Goal: Task Accomplishment & Management: Manage account settings

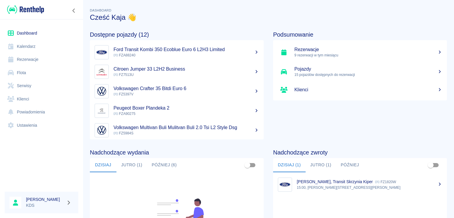
click at [41, 43] on link "Kalendarz" at bounding box center [42, 46] width 74 height 13
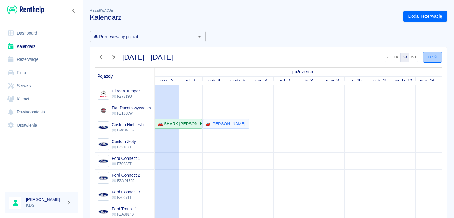
click at [423, 56] on button "Dziś" at bounding box center [432, 57] width 19 height 11
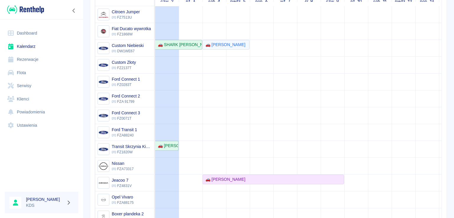
scroll to position [79, 0]
click at [174, 141] on link "🚗 [PERSON_NAME]" at bounding box center [166, 146] width 23 height 10
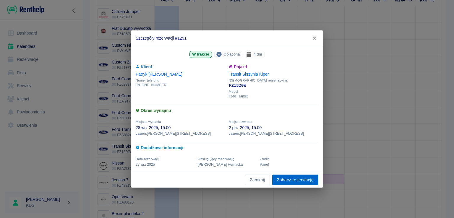
click at [305, 181] on link "Zobacz rezerwację" at bounding box center [295, 180] width 46 height 11
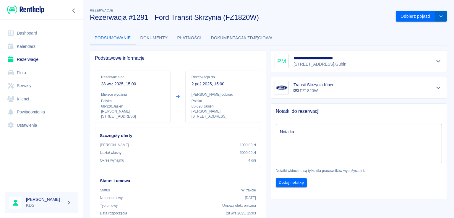
click at [438, 18] on icon "drop-down" at bounding box center [440, 16] width 5 height 4
click at [414, 28] on li "Przedłuż rezerwację" at bounding box center [416, 29] width 46 height 10
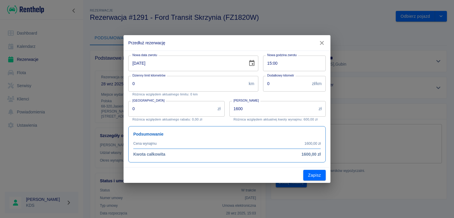
type input "1600"
click at [207, 66] on input "[DATE]" at bounding box center [185, 64] width 115 height 16
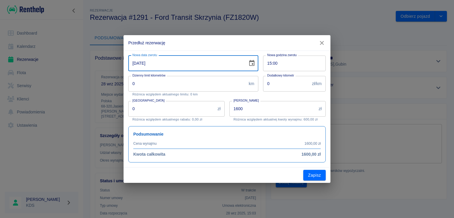
click at [253, 64] on icon "Choose date, selected date is 2 paź 2025" at bounding box center [251, 63] width 7 height 7
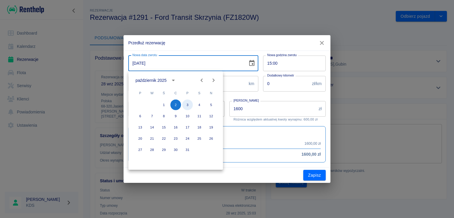
click at [188, 104] on button "3" at bounding box center [187, 105] width 11 height 11
type input "[DATE]"
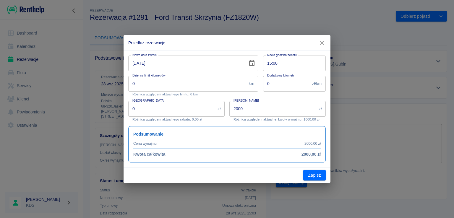
click at [253, 109] on input "2000" at bounding box center [272, 109] width 87 height 16
type input "1"
type input "9"
click at [263, 114] on input "1000" at bounding box center [272, 109] width 87 height 16
click at [258, 126] on div "Podsumowanie Cena wynajmu 2000,00 zł Kwota całkowita 2000,00 zł" at bounding box center [226, 144] width 197 height 36
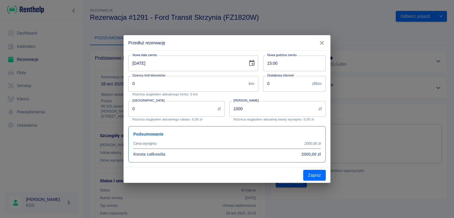
click at [269, 109] on input "1000" at bounding box center [272, 109] width 87 height 16
type input "1250"
click at [315, 174] on button "Zapisz" at bounding box center [314, 175] width 22 height 11
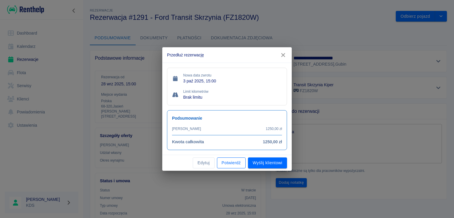
click at [232, 162] on button "Potwierdź" at bounding box center [231, 162] width 29 height 11
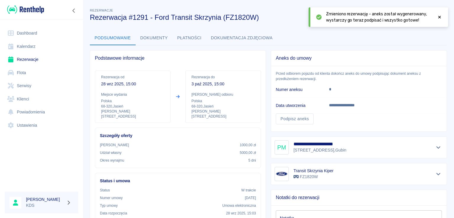
click at [438, 17] on icon at bounding box center [439, 17] width 5 height 4
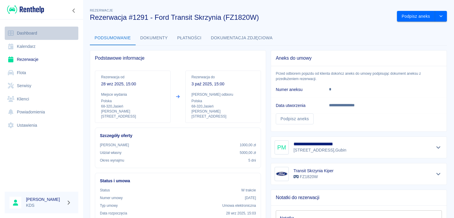
click at [36, 39] on link "Dashboard" at bounding box center [42, 33] width 74 height 13
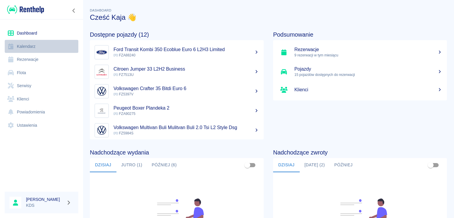
click at [38, 45] on link "Kalendarz" at bounding box center [42, 46] width 74 height 13
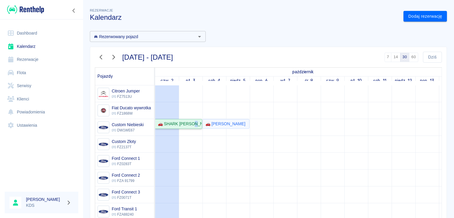
click at [195, 123] on div "🚗 SHARK [PERSON_NAME] - [PERSON_NAME]" at bounding box center [178, 124] width 46 height 6
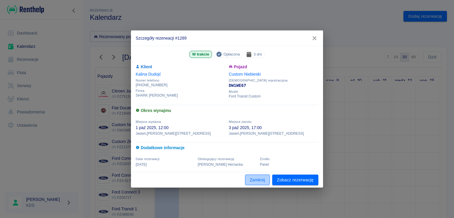
click at [254, 175] on button "Zamknij" at bounding box center [257, 180] width 25 height 11
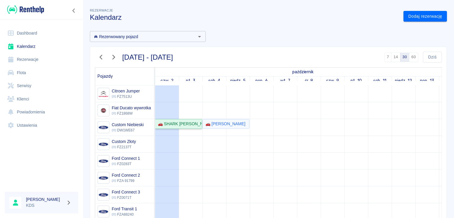
click at [198, 123] on div "🚗 SHARK [PERSON_NAME] - [PERSON_NAME]" at bounding box center [178, 124] width 46 height 6
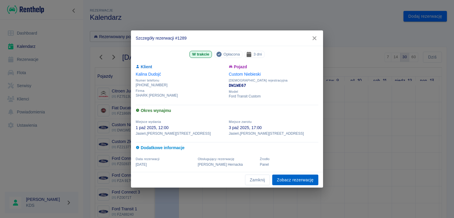
click at [282, 178] on link "Zobacz rezerwację" at bounding box center [295, 180] width 46 height 11
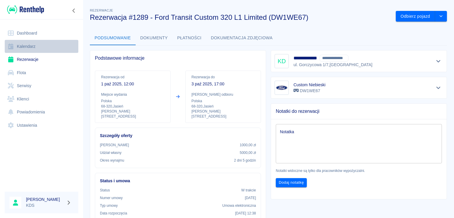
click at [32, 50] on link "Kalendarz" at bounding box center [42, 46] width 74 height 13
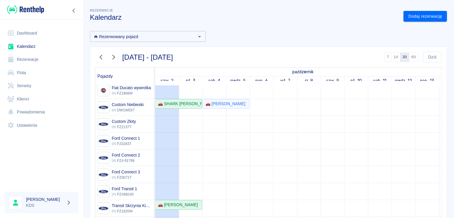
scroll to position [59, 0]
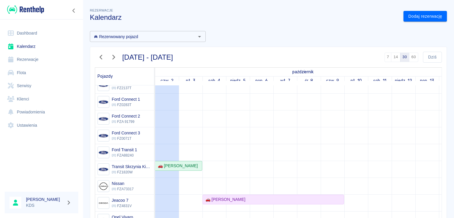
click at [264, 123] on td at bounding box center [262, 186] width 24 height 320
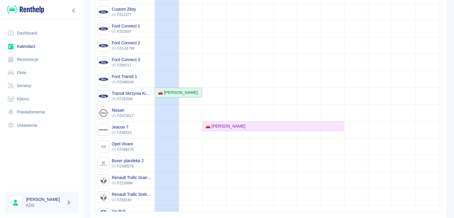
scroll to position [104, 0]
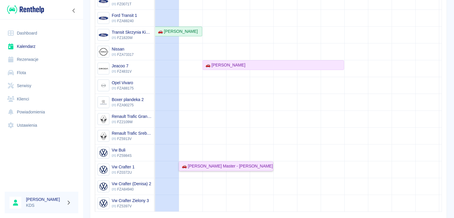
click at [207, 163] on div "🚗 [PERSON_NAME] Master - [PERSON_NAME]" at bounding box center [225, 166] width 93 height 6
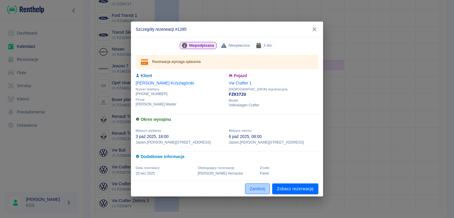
click at [258, 187] on button "Zamknij" at bounding box center [257, 188] width 25 height 11
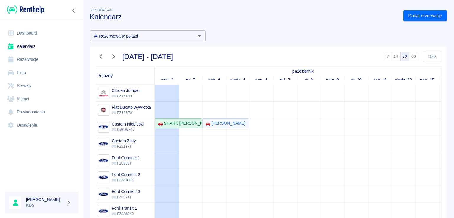
scroll to position [0, 0]
click at [422, 14] on link "Dodaj rezerwację" at bounding box center [424, 16] width 43 height 11
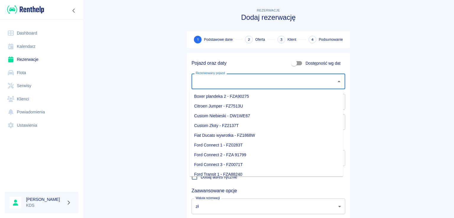
click at [247, 84] on input "Rezerwowany pojazd" at bounding box center [263, 81] width 139 height 10
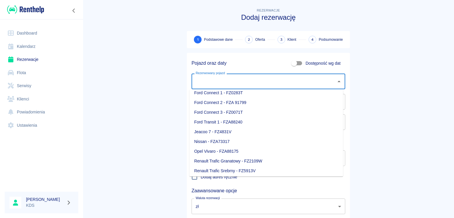
scroll to position [103, 0]
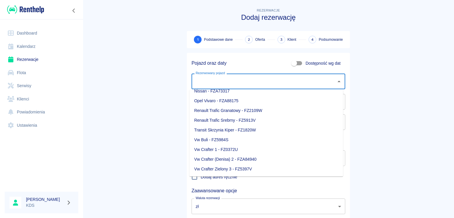
click at [223, 149] on li "Vw Crafter 1 - FZ0372U" at bounding box center [266, 150] width 154 height 10
type input "Vw Crafter 1 - FZ0372U"
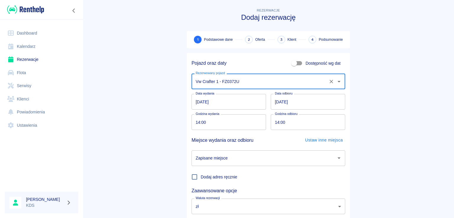
click at [229, 104] on input "[DATE]" at bounding box center [228, 102] width 74 height 16
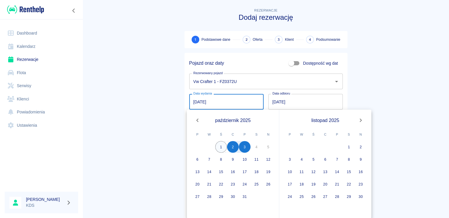
click at [221, 147] on button "1" at bounding box center [221, 147] width 12 height 12
type input "[DATE]"
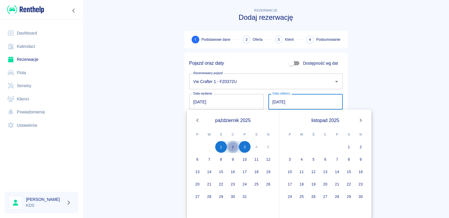
click at [234, 147] on button "2" at bounding box center [233, 147] width 12 height 12
type input "[DATE]"
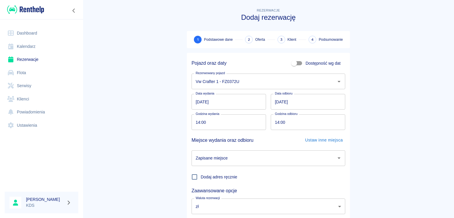
click at [241, 126] on input "14:00" at bounding box center [226, 122] width 70 height 16
type input "03:00"
click at [315, 122] on input "14:00" at bounding box center [306, 122] width 70 height 16
type input "18:00"
click at [319, 154] on input "Zapisane miejsce" at bounding box center [263, 158] width 139 height 10
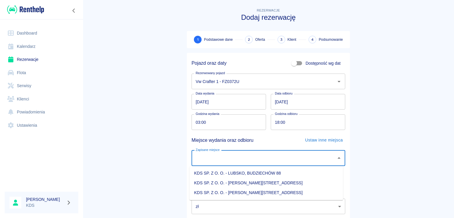
click at [252, 191] on li "KDS SP. Z O. O. - [PERSON_NAME][STREET_ADDRESS]" at bounding box center [266, 193] width 154 height 10
type input "KDS SP. Z O. O. - [PERSON_NAME][STREET_ADDRESS]"
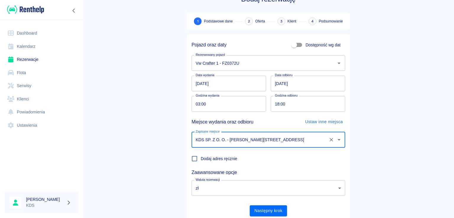
scroll to position [38, 0]
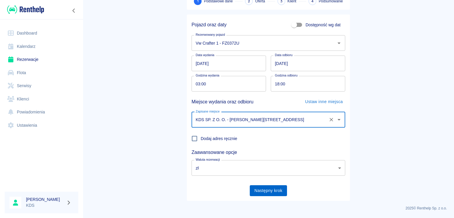
click at [266, 186] on button "Następny krok" at bounding box center [269, 190] width 38 height 11
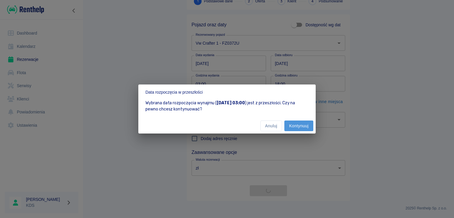
click at [293, 125] on button "Kontynuuj" at bounding box center [298, 126] width 29 height 11
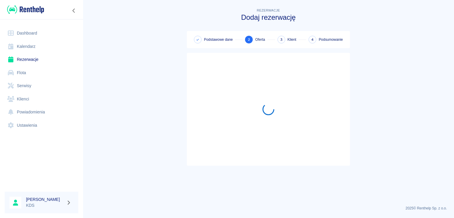
scroll to position [0, 0]
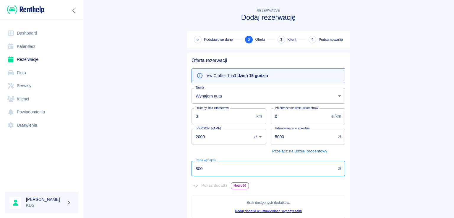
click at [281, 169] on input "800" at bounding box center [263, 169] width 144 height 16
type input "8"
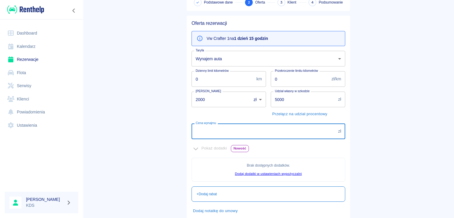
scroll to position [72, 0]
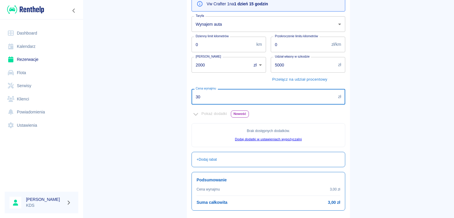
type input "300"
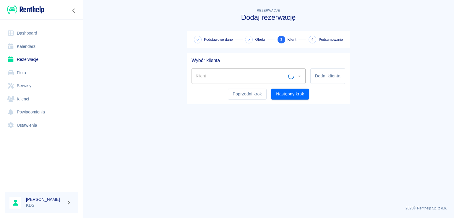
scroll to position [0, 0]
click at [316, 77] on button "Dodaj klienta" at bounding box center [327, 76] width 35 height 16
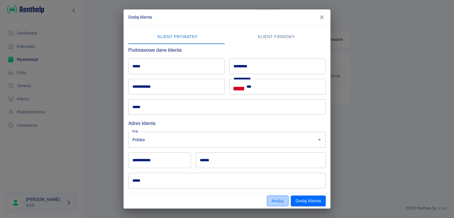
click at [282, 199] on button "Anuluj" at bounding box center [278, 201] width 22 height 11
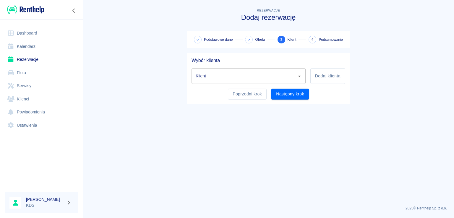
click at [282, 76] on input "Klient" at bounding box center [244, 76] width 100 height 10
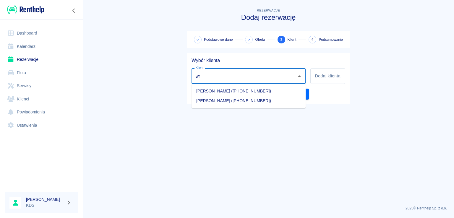
click at [220, 101] on li "[PERSON_NAME] ([PHONE_NUMBER])" at bounding box center [248, 101] width 114 height 10
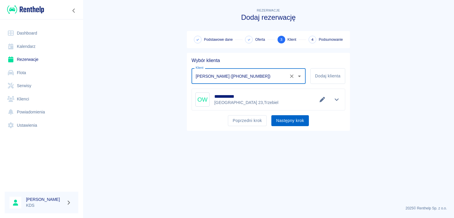
type input "[PERSON_NAME] ([PHONE_NUMBER])"
click at [287, 123] on button "Następny krok" at bounding box center [290, 120] width 38 height 11
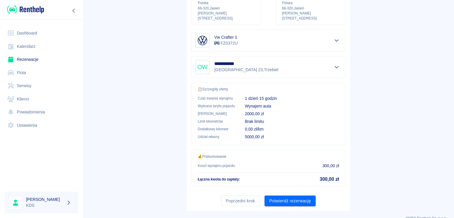
scroll to position [100, 0]
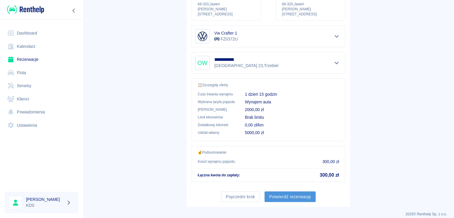
click at [284, 191] on button "Potwierdź rezerwację" at bounding box center [289, 196] width 51 height 11
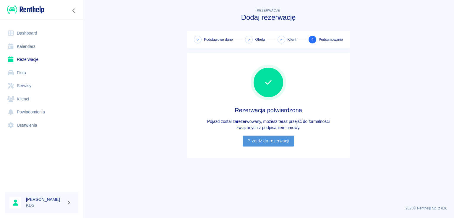
click at [286, 144] on link "Przejdź do rezerwacji" at bounding box center [268, 141] width 51 height 11
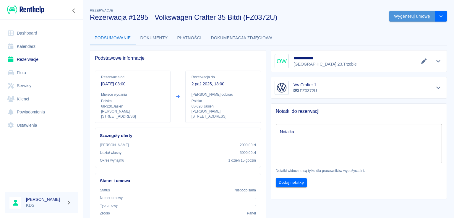
click at [407, 17] on button "Wygeneruj umowę" at bounding box center [412, 16] width 46 height 11
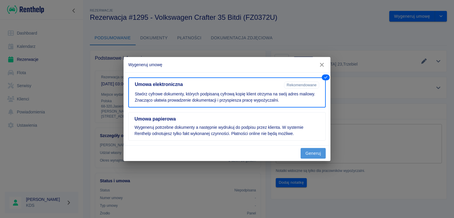
click at [317, 155] on button "Generuj" at bounding box center [312, 153] width 25 height 11
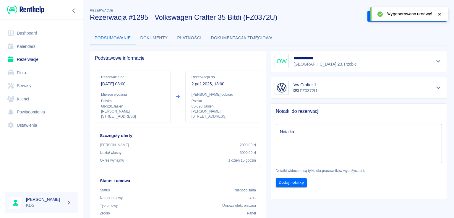
click at [441, 15] on icon at bounding box center [439, 14] width 5 height 4
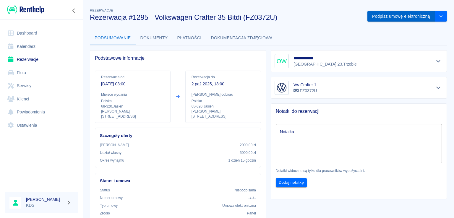
click at [411, 16] on button "Podpisz umowę elektroniczną" at bounding box center [401, 16] width 68 height 11
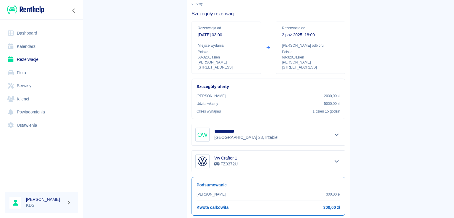
scroll to position [69, 0]
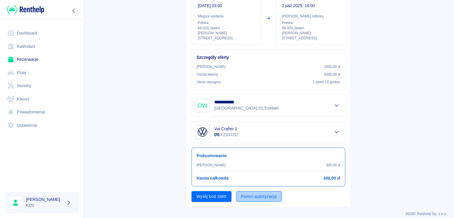
click at [258, 191] on button "Pomiń autoryzację" at bounding box center [258, 196] width 45 height 11
click at [220, 191] on button "Podpisz umowę" at bounding box center [211, 196] width 40 height 11
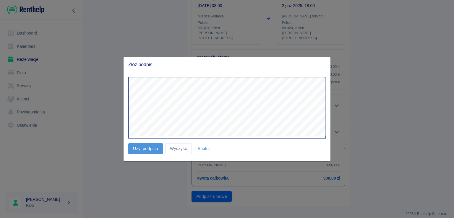
click at [158, 149] on button "Użyj podpisu" at bounding box center [145, 148] width 35 height 11
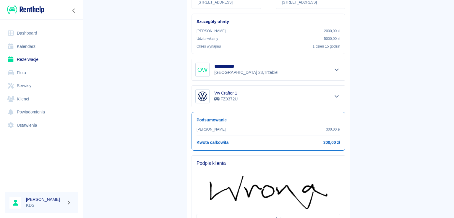
scroll to position [151, 0]
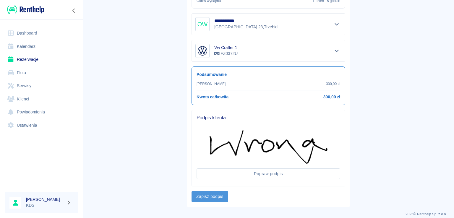
click at [213, 191] on button "Zapisz podpis" at bounding box center [209, 196] width 37 height 11
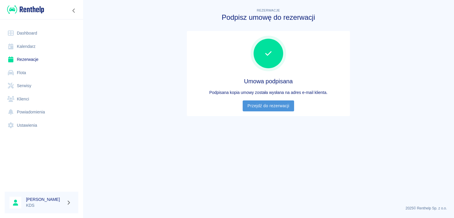
click at [278, 100] on link "Przejdź do rezerwacji" at bounding box center [268, 105] width 51 height 11
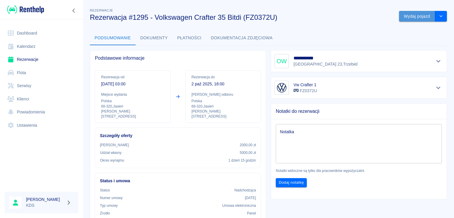
click at [409, 19] on button "Wydaj pojazd" at bounding box center [417, 16] width 36 height 11
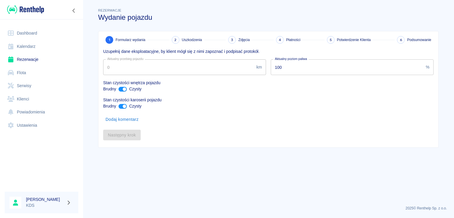
type input "125464"
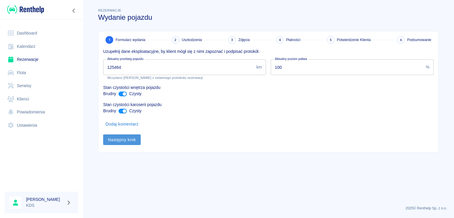
click at [116, 140] on button "Następny krok" at bounding box center [122, 139] width 38 height 11
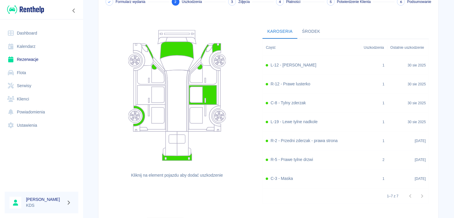
scroll to position [73, 0]
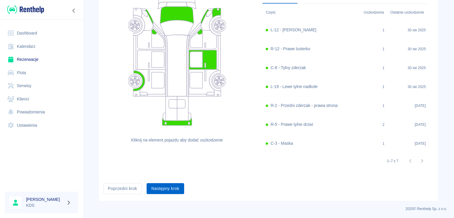
click at [172, 187] on button "Następny krok" at bounding box center [166, 188] width 38 height 11
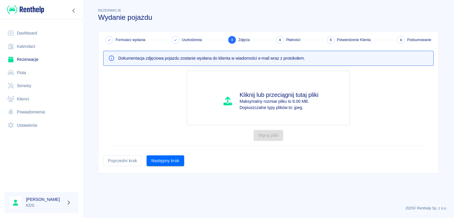
scroll to position [0, 0]
click at [164, 160] on button "Następny krok" at bounding box center [166, 160] width 38 height 11
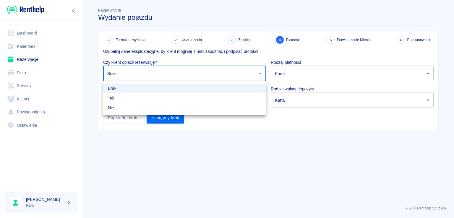
drag, startPoint x: 157, startPoint y: 69, endPoint x: 142, endPoint y: 78, distance: 17.7
click at [157, 69] on body "Używamy plików Cookies, by zapewnić Ci najlepsze możliwe doświadczenie. Aby dow…" at bounding box center [227, 109] width 454 height 218
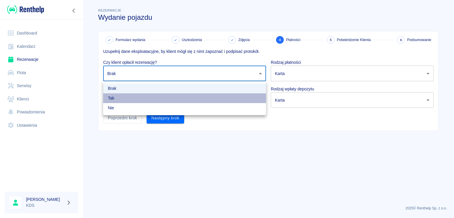
click at [120, 95] on li "Tak" at bounding box center [184, 98] width 163 height 10
type input "true"
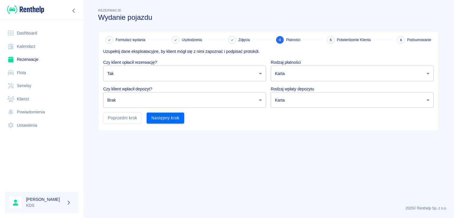
click at [126, 107] on body "Używamy plików Cookies, by zapewnić Ci najlepsze możliwe doświadczenie. Aby dow…" at bounding box center [227, 109] width 454 height 218
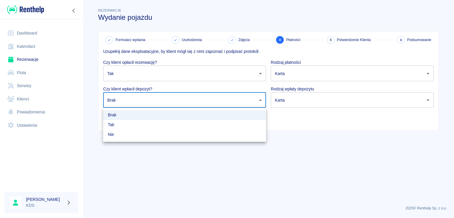
click at [121, 121] on li "Tak" at bounding box center [184, 125] width 163 height 10
type input "true"
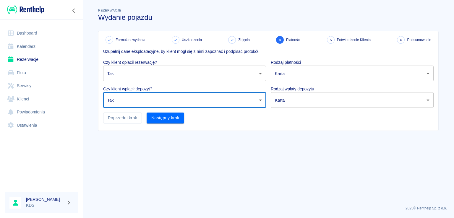
click at [283, 72] on body "Używamy plików Cookies, by zapewnić Ci najlepsze możliwe doświadczenie. Aby dow…" at bounding box center [227, 109] width 454 height 218
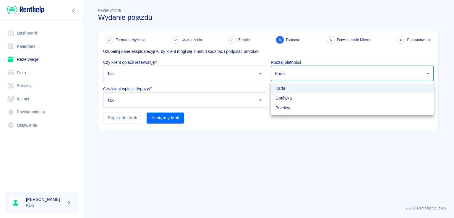
click at [283, 97] on li "Gotówka" at bounding box center [352, 98] width 163 height 10
type input "cash"
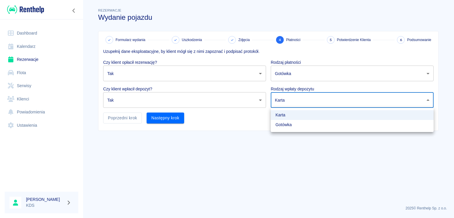
drag, startPoint x: 289, startPoint y: 102, endPoint x: 288, endPoint y: 105, distance: 4.0
click at [289, 102] on body "Używamy plików Cookies, by zapewnić Ci najlepsze możliwe doświadczenie. Aby dow…" at bounding box center [227, 109] width 454 height 218
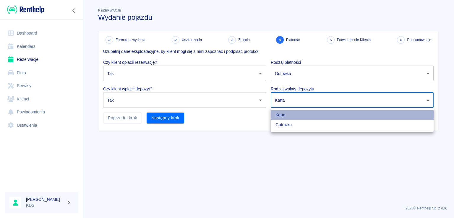
click at [287, 114] on li "Karta" at bounding box center [352, 115] width 163 height 10
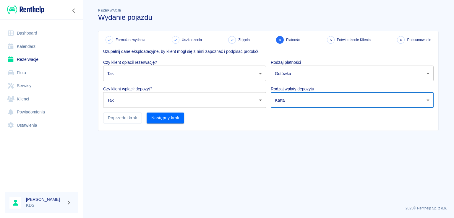
click at [291, 105] on body "Używamy plików Cookies, by zapewnić Ci najlepsze możliwe doświadczenie. Aby dow…" at bounding box center [227, 109] width 454 height 218
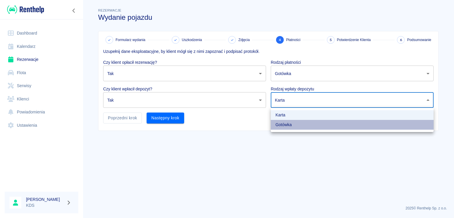
click at [286, 123] on li "Gotówka" at bounding box center [352, 125] width 163 height 10
type input "cash"
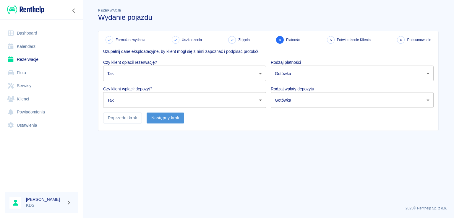
click at [154, 117] on button "Następny krok" at bounding box center [166, 118] width 38 height 11
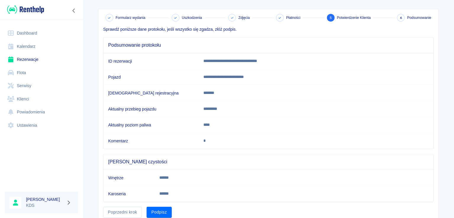
scroll to position [45, 0]
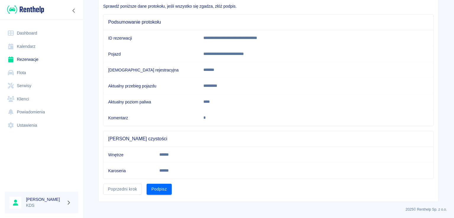
click at [161, 181] on div "Podpisz" at bounding box center [157, 187] width 30 height 16
click at [161, 184] on button "Podpisz" at bounding box center [159, 189] width 25 height 11
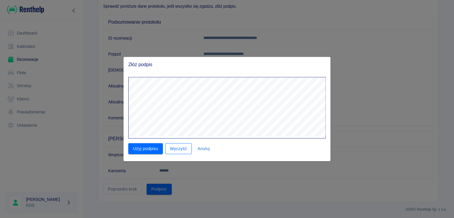
click at [177, 151] on button "Wyczyść" at bounding box center [178, 148] width 27 height 11
click at [148, 148] on button "Użyj podpisu" at bounding box center [145, 148] width 35 height 11
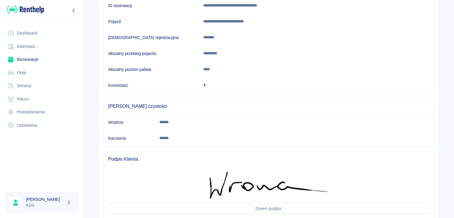
scroll to position [120, 0]
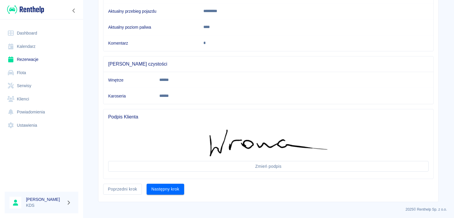
click at [167, 188] on button "Następny krok" at bounding box center [166, 189] width 38 height 11
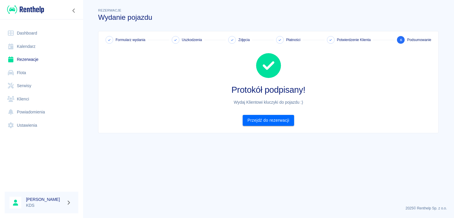
click at [276, 126] on div "Formularz wydania Uszkodzenia Zdjęcia Płatności Potwierdzenie Klienta 6 Podsumo…" at bounding box center [268, 82] width 340 height 102
click at [274, 124] on link "Przejdź do rezerwacji" at bounding box center [268, 120] width 51 height 11
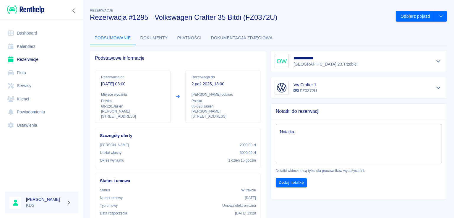
click at [32, 47] on link "Kalendarz" at bounding box center [42, 46] width 74 height 13
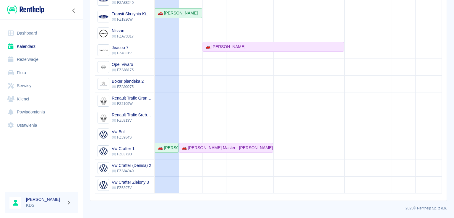
drag, startPoint x: 431, startPoint y: 144, endPoint x: 426, endPoint y: 110, distance: 34.4
click at [426, 110] on td at bounding box center [427, 34] width 24 height 320
click at [203, 145] on div "🚗 [PERSON_NAME] Master - [PERSON_NAME]" at bounding box center [225, 148] width 93 height 6
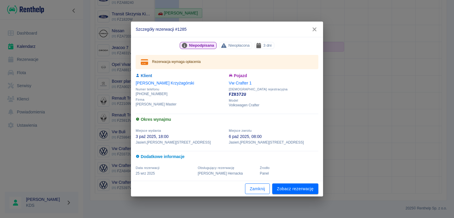
click at [265, 189] on button "Zamknij" at bounding box center [257, 188] width 25 height 11
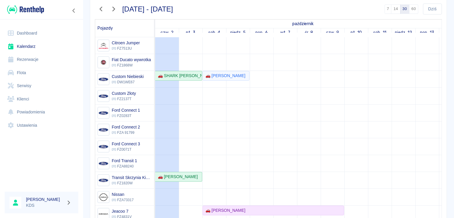
scroll to position [0, 0]
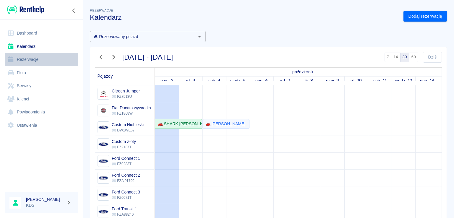
click at [30, 58] on link "Rezerwacje" at bounding box center [42, 59] width 74 height 13
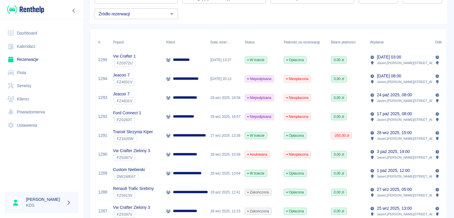
scroll to position [59, 0]
click at [54, 47] on link "Kalendarz" at bounding box center [42, 46] width 74 height 13
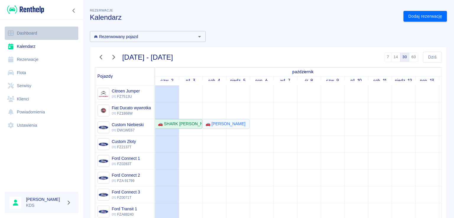
click at [25, 35] on link "Dashboard" at bounding box center [42, 33] width 74 height 13
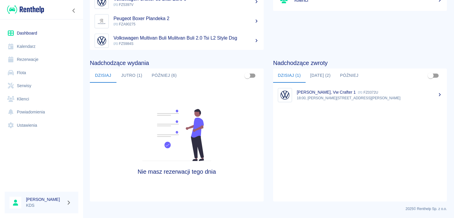
scroll to position [90, 0]
click at [142, 71] on button "Jutro (1)" at bounding box center [131, 75] width 30 height 14
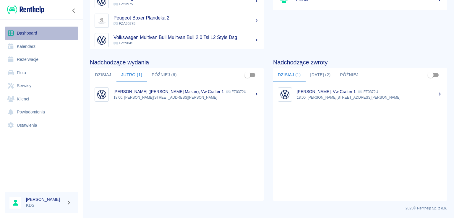
click at [31, 32] on link "Dashboard" at bounding box center [42, 33] width 74 height 13
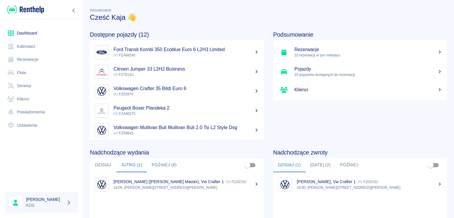
scroll to position [0, 0]
click at [51, 45] on link "Kalendarz" at bounding box center [42, 46] width 74 height 13
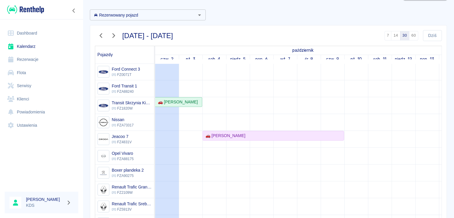
scroll to position [15, 0]
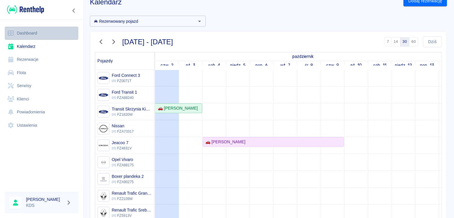
click at [30, 37] on link "Dashboard" at bounding box center [42, 33] width 74 height 13
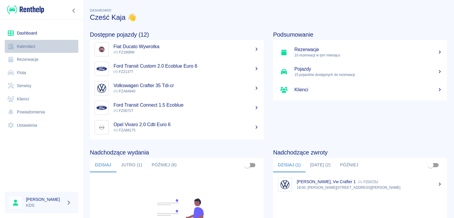
click at [22, 45] on link "Kalendarz" at bounding box center [42, 46] width 74 height 13
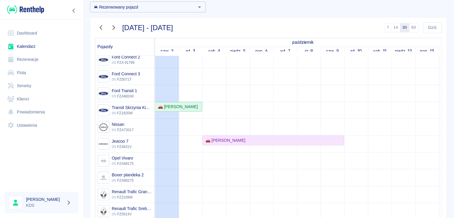
scroll to position [104, 0]
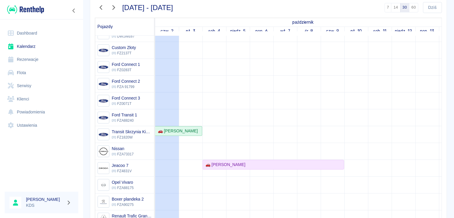
drag, startPoint x: 430, startPoint y: 113, endPoint x: 429, endPoint y: 92, distance: 20.4
click at [430, 91] on td at bounding box center [427, 151] width 24 height 320
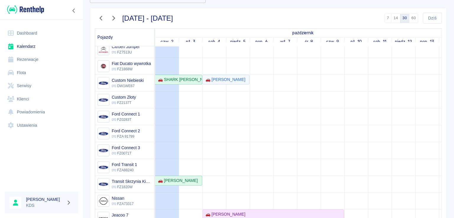
click at [453, 130] on div "Rezerwacje Kalendarz Dodaj rezerwację Rezerwowany pojazd Rezerwowany pojazd [DA…" at bounding box center [268, 109] width 371 height 218
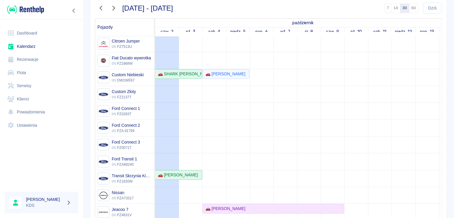
scroll to position [0, 0]
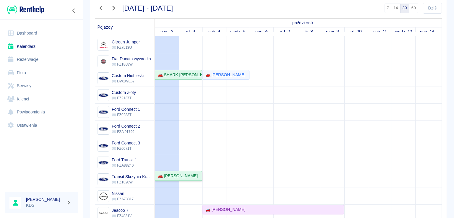
click at [169, 175] on div "🚗 [PERSON_NAME]" at bounding box center [176, 176] width 42 height 6
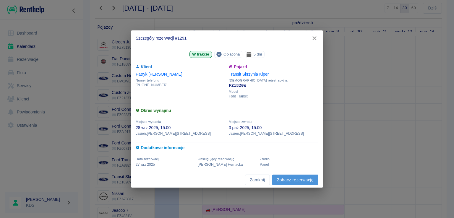
click at [297, 179] on link "Zobacz rezerwację" at bounding box center [295, 180] width 46 height 11
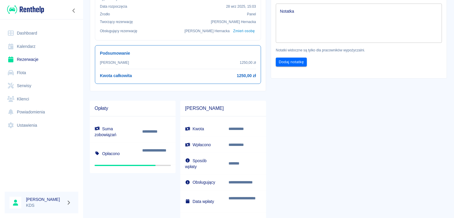
click at [292, 168] on div "**********" at bounding box center [356, 29] width 181 height 381
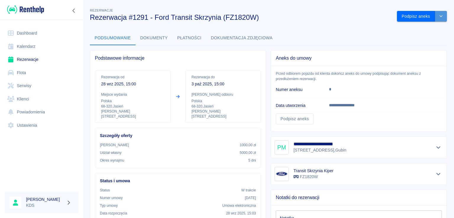
click at [437, 19] on button "drop-down" at bounding box center [441, 16] width 12 height 11
click at [419, 31] on li "Przedłuż rezerwację" at bounding box center [417, 29] width 46 height 10
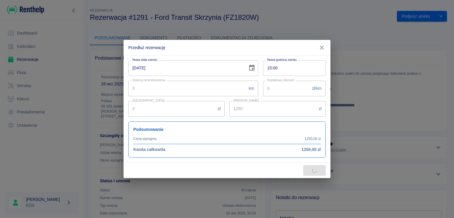
type input "2000"
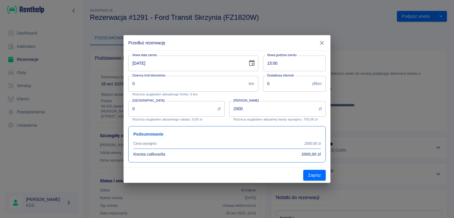
click at [239, 64] on input "[DATE]" at bounding box center [185, 64] width 115 height 16
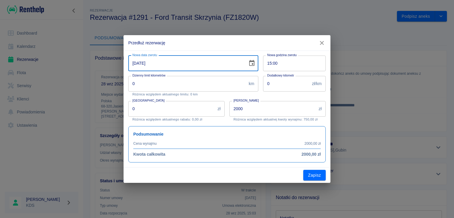
click at [253, 63] on icon "Choose date, selected date is 3 paź 2025" at bounding box center [251, 63] width 7 height 7
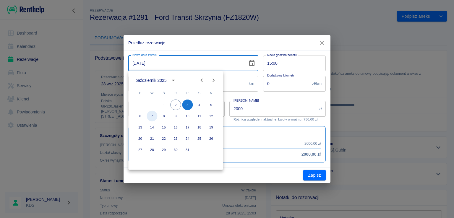
click at [152, 114] on button "7" at bounding box center [152, 116] width 11 height 11
type input "[DATE]"
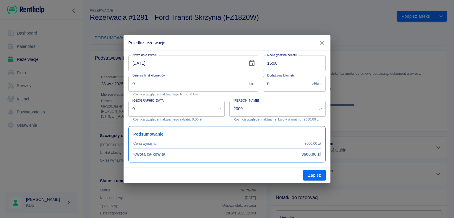
type input "3600"
click at [260, 113] on input "3600" at bounding box center [272, 109] width 87 height 16
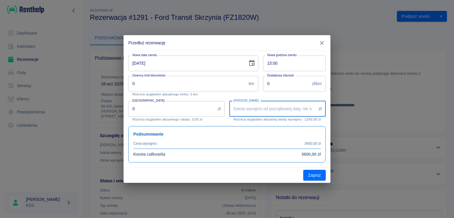
click at [258, 109] on input "[PERSON_NAME]" at bounding box center [272, 109] width 87 height 16
type input "2250"
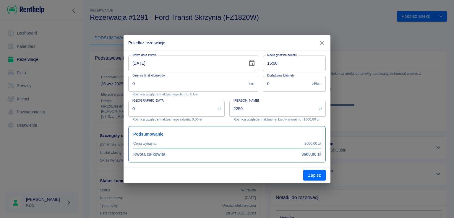
click at [257, 117] on div "Kwota wynajmu 2250 zł Kwota wynajmu Różnica względem aktualnej kwoty wynajmu: 1…" at bounding box center [277, 111] width 96 height 20
click at [257, 112] on input "2250" at bounding box center [272, 109] width 87 height 16
click at [259, 114] on input "2250" at bounding box center [272, 109] width 87 height 16
click at [274, 105] on input "2250" at bounding box center [272, 109] width 87 height 16
click at [315, 177] on button "Zapisz" at bounding box center [314, 175] width 22 height 11
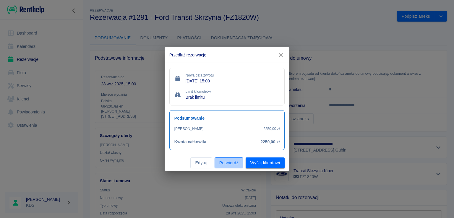
click at [229, 164] on button "Potwierdź" at bounding box center [228, 162] width 29 height 11
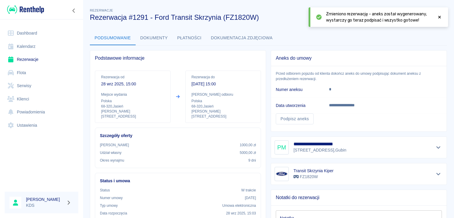
click at [440, 17] on icon at bounding box center [439, 17] width 5 height 4
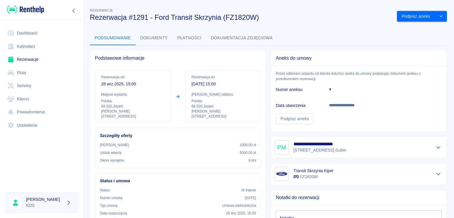
click at [369, 35] on div "Podsumowanie Dokumenty Płatności Dokumentacja zdjęciowa" at bounding box center [268, 38] width 357 height 14
click at [32, 48] on link "Kalendarz" at bounding box center [42, 46] width 74 height 13
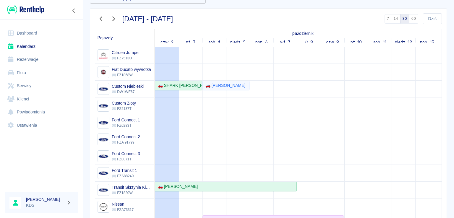
scroll to position [34, 0]
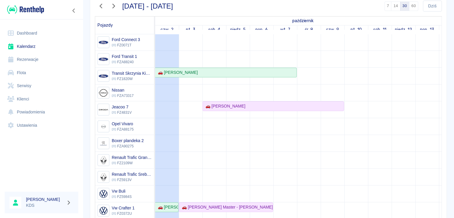
click at [36, 57] on link "Rezerwacje" at bounding box center [42, 59] width 74 height 13
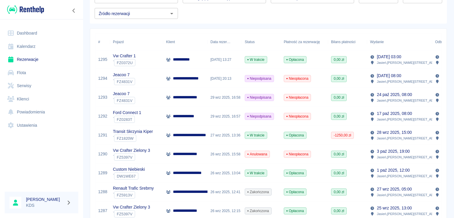
click at [262, 155] on span "Anulowana" at bounding box center [257, 154] width 25 height 5
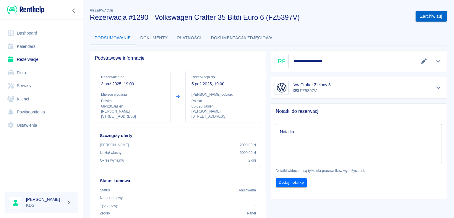
click at [429, 19] on button "Zarchiwizuj" at bounding box center [430, 16] width 31 height 11
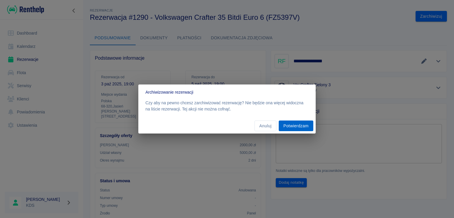
click at [293, 126] on button "Potwierdzam" at bounding box center [296, 126] width 35 height 11
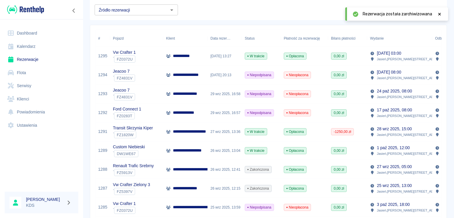
scroll to position [63, 0]
click at [441, 13] on icon at bounding box center [439, 14] width 5 height 4
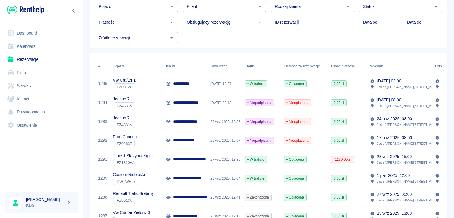
scroll to position [0, 0]
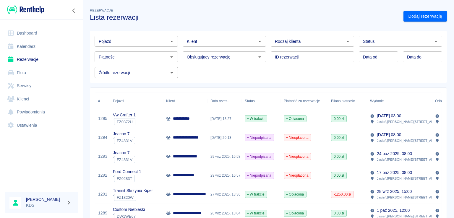
click at [86, 45] on div "Pojazd Pojazd Klient Klient Rodzaj klienta Rodzaj klienta Status Status Płatnoś…" at bounding box center [266, 54] width 362 height 56
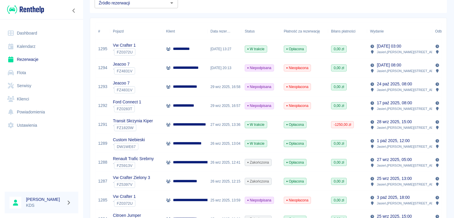
scroll to position [76, 0]
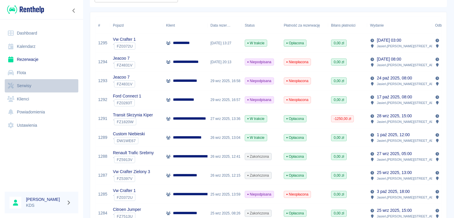
click at [38, 90] on link "Serwisy" at bounding box center [42, 85] width 74 height 13
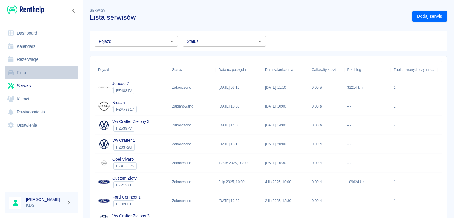
click at [24, 69] on link "Flota" at bounding box center [42, 72] width 74 height 13
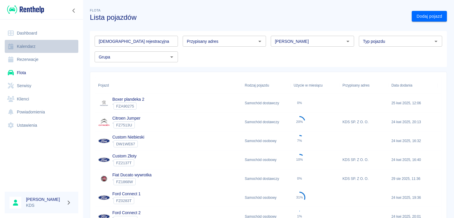
click at [45, 47] on link "Kalendarz" at bounding box center [42, 46] width 74 height 13
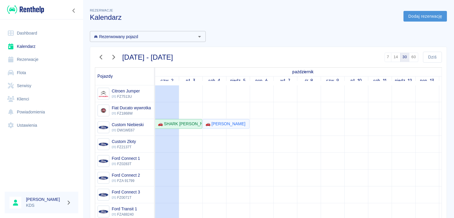
click at [425, 16] on link "Dodaj rezerwację" at bounding box center [424, 16] width 43 height 11
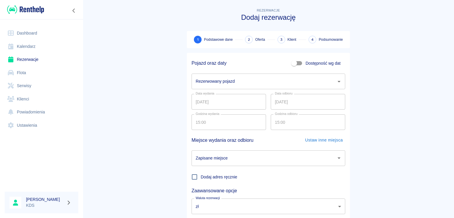
click at [241, 85] on input "Rezerwowany pojazd" at bounding box center [263, 81] width 139 height 10
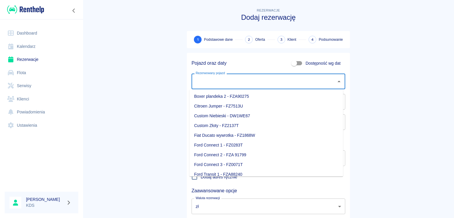
click at [230, 123] on li "Custom Złoty - FZ2137T" at bounding box center [266, 126] width 154 height 10
type input "Custom Złoty - FZ2137T"
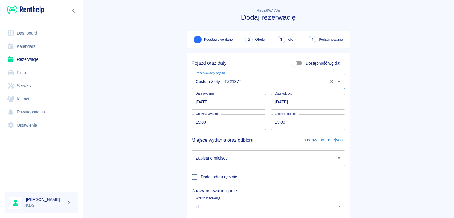
click at [235, 101] on input "[DATE]" at bounding box center [228, 102] width 74 height 16
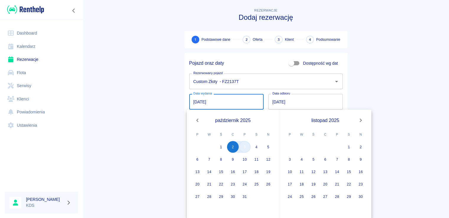
click at [246, 149] on button "3" at bounding box center [245, 147] width 12 height 12
type input "[DATE]"
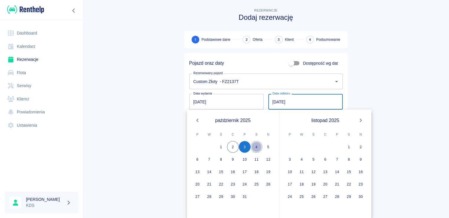
click at [259, 147] on button "4" at bounding box center [257, 147] width 12 height 12
type input "[DATE]"
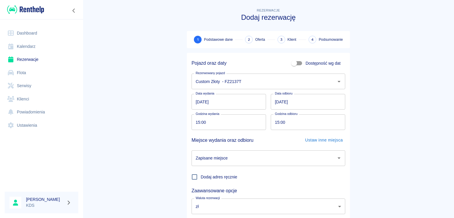
click at [235, 120] on input "15:00" at bounding box center [226, 122] width 70 height 16
type input "12:14"
click at [326, 123] on input "15:00" at bounding box center [306, 122] width 70 height 16
click at [326, 122] on input "15:00" at bounding box center [306, 122] width 70 height 16
click at [308, 152] on div "Zapisane miejsce" at bounding box center [268, 158] width 154 height 16
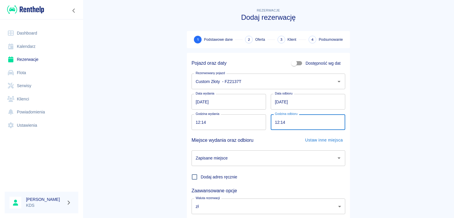
type input "12:14"
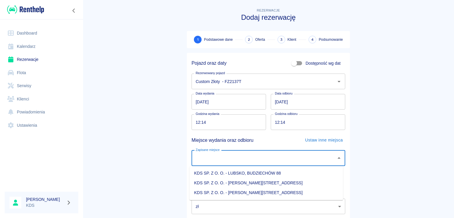
click at [269, 188] on li "KDS SP. Z O. O. - [PERSON_NAME][STREET_ADDRESS]" at bounding box center [266, 193] width 154 height 10
type input "KDS SP. Z O. O. - [PERSON_NAME][STREET_ADDRESS]"
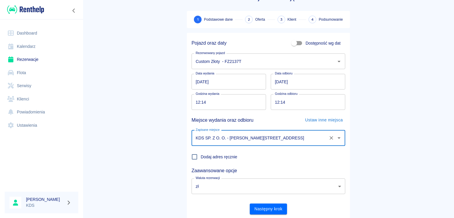
scroll to position [38, 0]
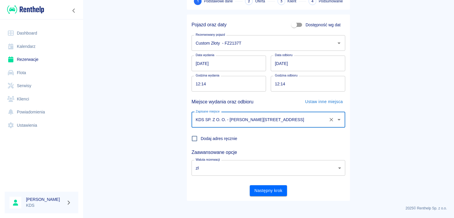
click at [276, 188] on button "Następny krok" at bounding box center [269, 190] width 38 height 11
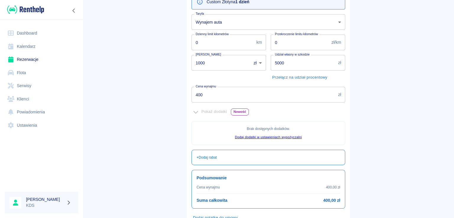
scroll to position [115, 0]
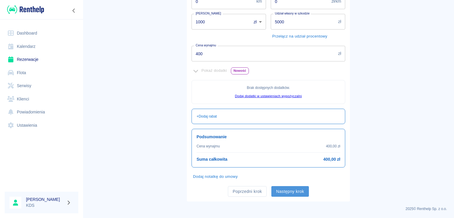
click at [295, 194] on button "Następny krok" at bounding box center [290, 191] width 38 height 11
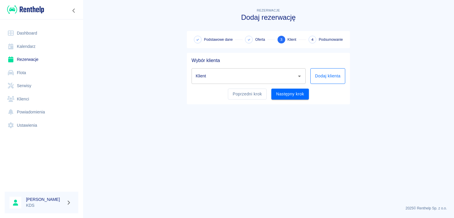
click at [319, 76] on button "Dodaj klienta" at bounding box center [327, 76] width 35 height 16
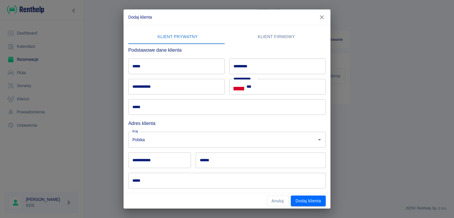
click at [175, 66] on input "*****" at bounding box center [176, 66] width 96 height 16
type input "*"
type input "***"
click at [237, 71] on input "*********" at bounding box center [277, 66] width 96 height 16
type input "***"
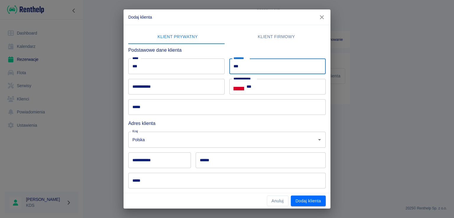
click at [253, 91] on input "***" at bounding box center [285, 87] width 79 height 16
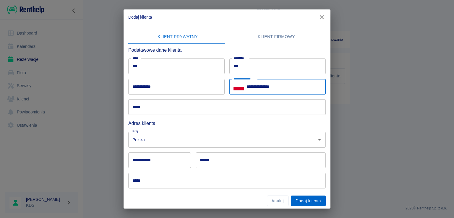
type input "**********"
click at [320, 199] on button "Dodaj klienta" at bounding box center [308, 201] width 35 height 11
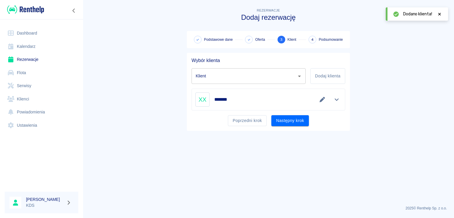
type input "xyz xyz ([PHONE_NUMBER])"
click at [297, 123] on button "Następny krok" at bounding box center [290, 120] width 38 height 11
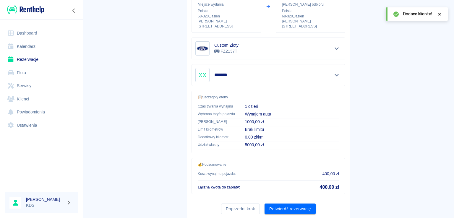
scroll to position [100, 0]
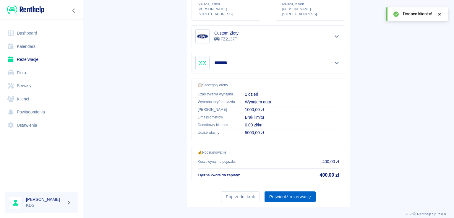
click at [277, 191] on button "Potwierdź rezerwację" at bounding box center [289, 196] width 51 height 11
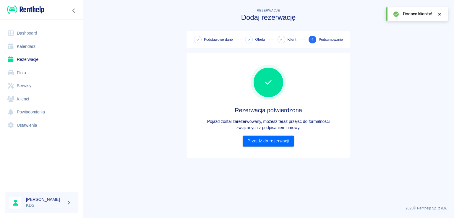
scroll to position [0, 0]
click at [272, 138] on link "Przejdź do rezerwacji" at bounding box center [268, 141] width 51 height 11
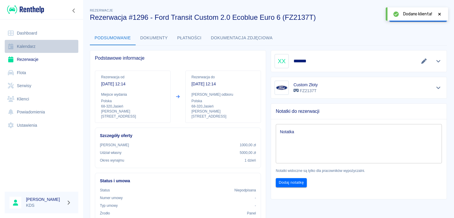
click at [37, 43] on link "Kalendarz" at bounding box center [42, 46] width 74 height 13
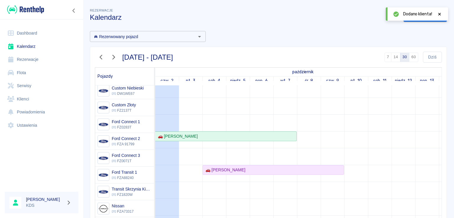
scroll to position [89, 0]
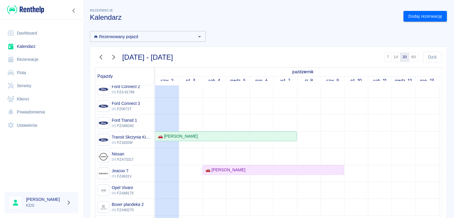
drag, startPoint x: 452, startPoint y: 105, endPoint x: 453, endPoint y: 143, distance: 37.8
click at [453, 144] on div "Rezerwacje Kalendarz Dodaj rezerwację Rezerwowany pojazd Rezerwowany pojazd [DA…" at bounding box center [268, 109] width 371 height 218
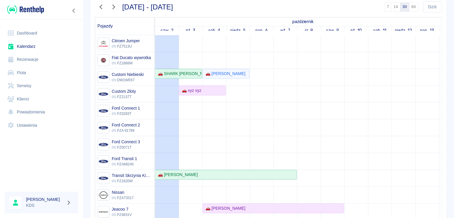
scroll to position [51, 0]
click at [190, 175] on div "🚗 [PERSON_NAME]" at bounding box center [176, 174] width 42 height 6
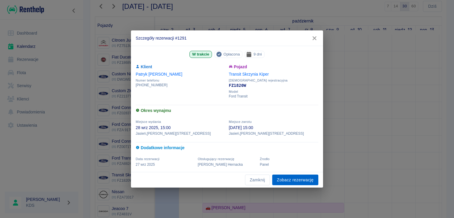
click at [280, 182] on link "Zobacz rezerwację" at bounding box center [295, 180] width 46 height 11
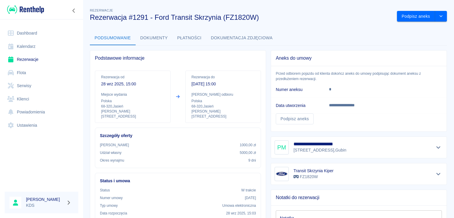
click at [158, 34] on button "Dokumenty" at bounding box center [154, 38] width 37 height 14
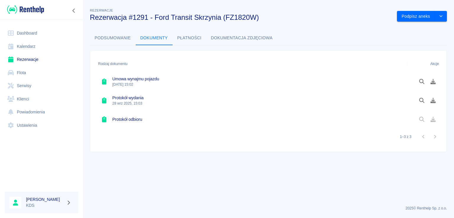
click at [192, 38] on button "Płatności" at bounding box center [190, 38] width 34 height 14
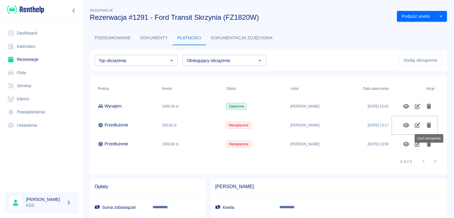
click at [429, 124] on icon "Usuń obciążenie" at bounding box center [428, 125] width 5 height 5
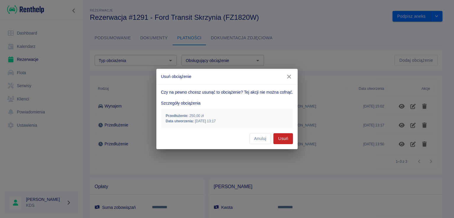
click at [287, 137] on button "Usuń" at bounding box center [282, 138] width 19 height 11
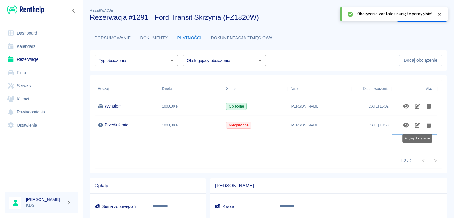
click at [415, 126] on icon "Edytuj obciążenie" at bounding box center [417, 125] width 7 height 5
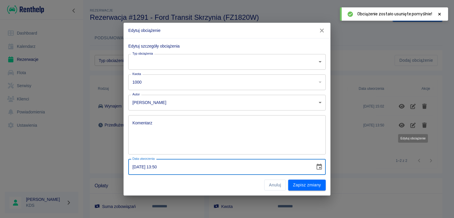
click at [184, 167] on input "[DATE] 13:50" at bounding box center [219, 167] width 183 height 16
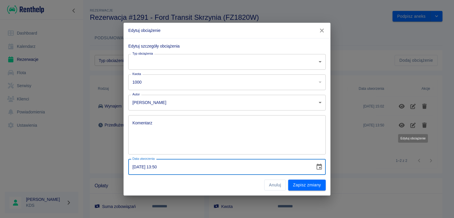
click at [320, 30] on icon "button" at bounding box center [322, 30] width 8 height 6
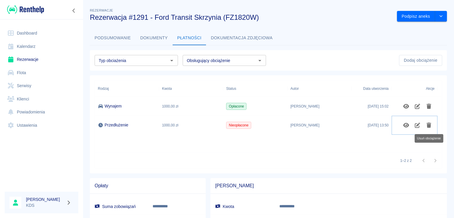
click at [427, 126] on icon "Usuń obciążenie" at bounding box center [428, 125] width 5 height 5
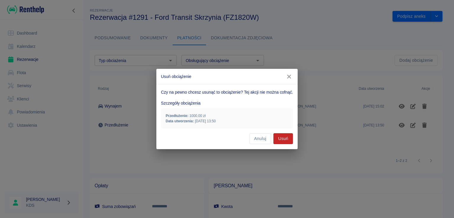
click at [283, 137] on button "Usuń" at bounding box center [282, 138] width 19 height 11
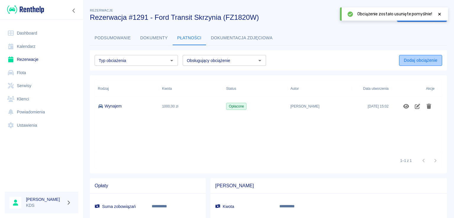
click at [423, 58] on button "Dodaj obciążenie" at bounding box center [420, 60] width 43 height 11
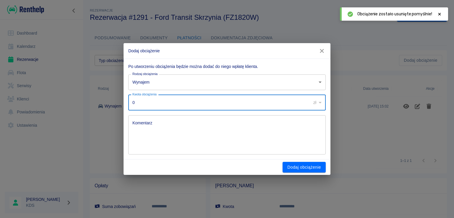
click at [229, 102] on input "0" at bounding box center [217, 103] width 178 height 16
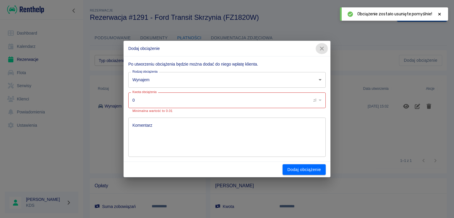
click at [324, 49] on icon "button" at bounding box center [322, 48] width 8 height 6
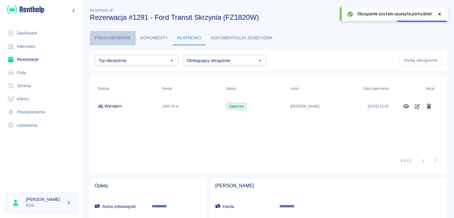
click at [105, 36] on button "Podsumowanie" at bounding box center [113, 38] width 46 height 14
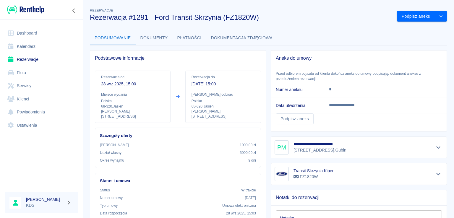
click at [162, 35] on button "Dokumenty" at bounding box center [154, 38] width 37 height 14
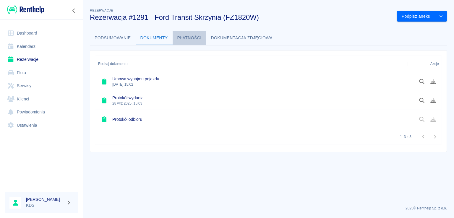
click at [194, 37] on button "Płatności" at bounding box center [190, 38] width 34 height 14
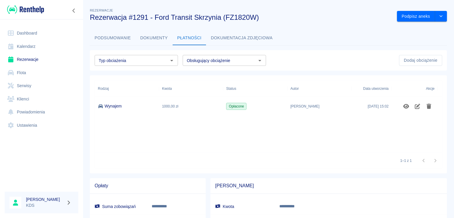
drag, startPoint x: 339, startPoint y: 139, endPoint x: 336, endPoint y: 138, distance: 3.3
click at [339, 138] on div "Rodzaj Kwota Status Autor Data utworzenia Akcje Wynajem 1000,00 zł Opłacone [PE…" at bounding box center [268, 116] width 347 height 72
click at [356, 106] on div "[DATE] 15:02" at bounding box center [372, 106] width 40 height 19
click at [404, 105] on icon "Pokaż szczegóły" at bounding box center [406, 106] width 6 height 5
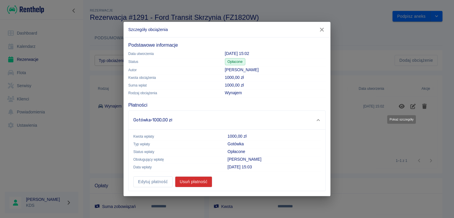
click at [321, 30] on icon "button" at bounding box center [322, 30] width 8 height 6
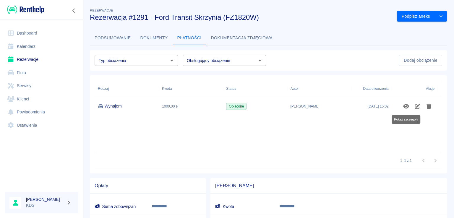
click at [222, 162] on div "1–1 z 1" at bounding box center [268, 161] width 347 height 16
click at [36, 48] on link "Kalendarz" at bounding box center [42, 46] width 74 height 13
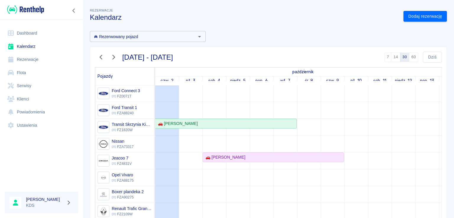
scroll to position [104, 0]
click at [204, 122] on div "🚗 [PERSON_NAME]" at bounding box center [225, 124] width 141 height 6
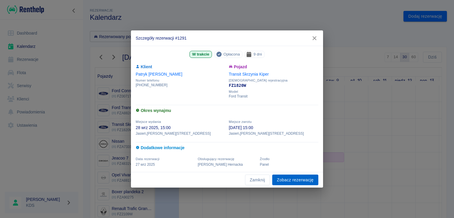
click at [286, 183] on link "Zobacz rezerwację" at bounding box center [295, 180] width 46 height 11
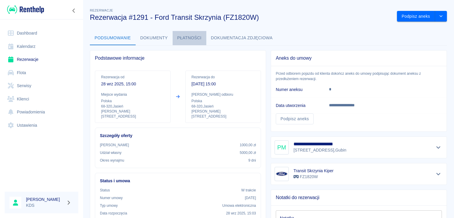
click at [194, 35] on button "Płatności" at bounding box center [190, 38] width 34 height 14
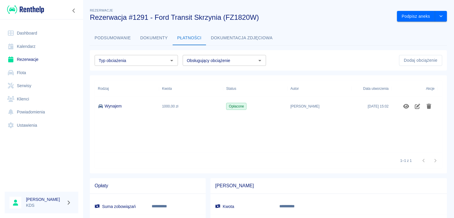
click at [105, 107] on p "Wynajem" at bounding box center [113, 106] width 17 height 6
click at [406, 107] on icon "Pokaż szczegóły" at bounding box center [406, 106] width 6 height 5
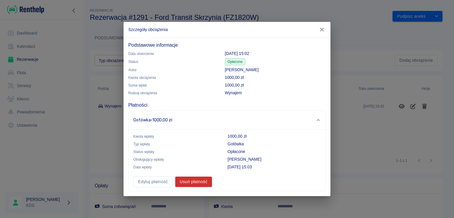
click at [322, 116] on div "Gotówka · 1000,00 zł" at bounding box center [227, 120] width 197 height 19
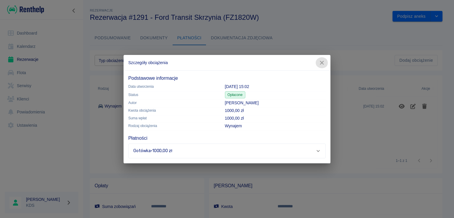
click at [321, 62] on icon "button" at bounding box center [322, 63] width 4 height 4
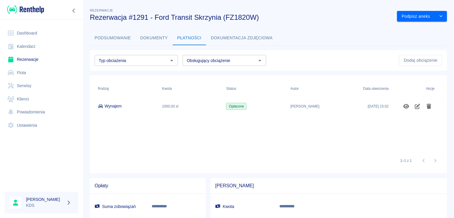
drag, startPoint x: 299, startPoint y: 140, endPoint x: 304, endPoint y: 136, distance: 6.3
click at [304, 136] on div "Rodzaj Kwota Status Autor Data utworzenia Akcje Wynajem 1000,00 zł Opłacone [PE…" at bounding box center [268, 116] width 347 height 72
click at [416, 61] on button "Dodaj obciążenie" at bounding box center [420, 60] width 43 height 11
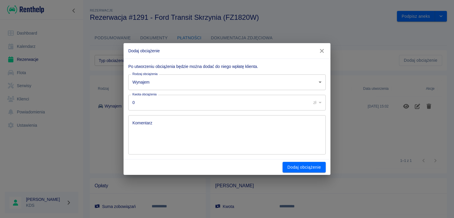
click at [187, 103] on input "0" at bounding box center [217, 103] width 178 height 16
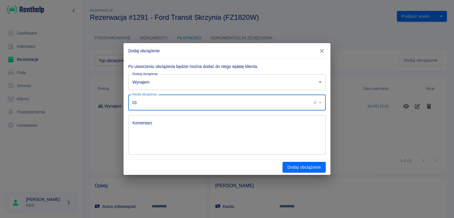
type input "0"
type input "1250"
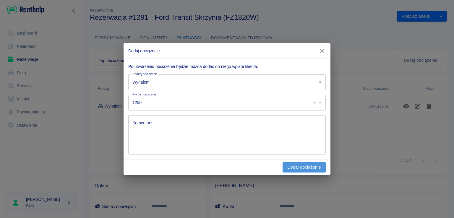
click at [295, 171] on button "Dodaj obciążenie" at bounding box center [303, 167] width 43 height 11
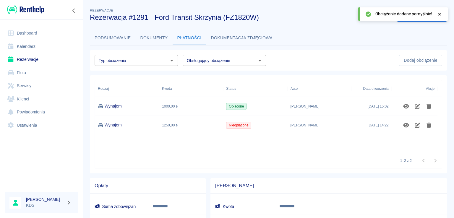
click at [441, 13] on icon at bounding box center [439, 14] width 5 height 4
click at [32, 43] on link "Kalendarz" at bounding box center [42, 46] width 74 height 13
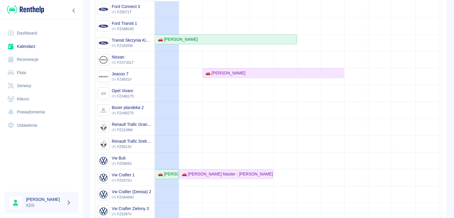
scroll to position [110, 0]
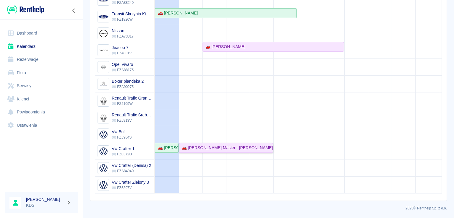
click at [194, 145] on div "🚗 [PERSON_NAME] Master - [PERSON_NAME]" at bounding box center [225, 148] width 93 height 6
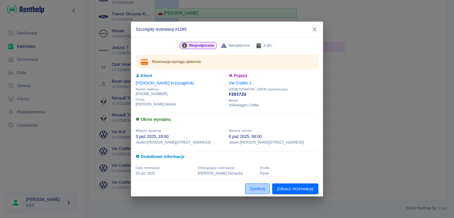
click at [259, 190] on button "Zamknij" at bounding box center [257, 188] width 25 height 11
